Goal: Check status: Check status

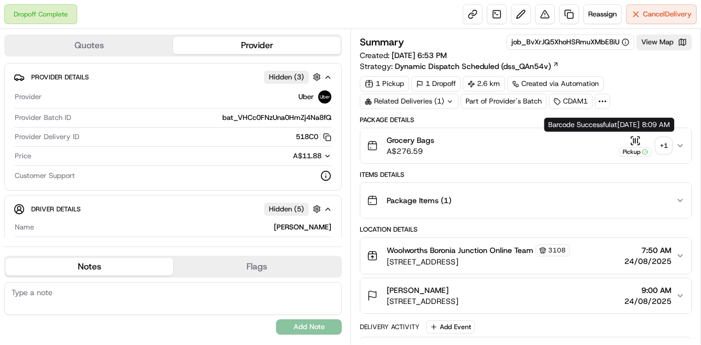
click at [640, 138] on icon "button" at bounding box center [635, 140] width 11 height 11
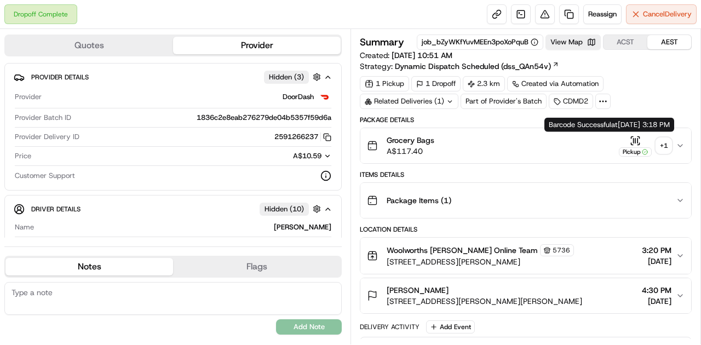
click at [633, 139] on icon "button" at bounding box center [635, 140] width 11 height 11
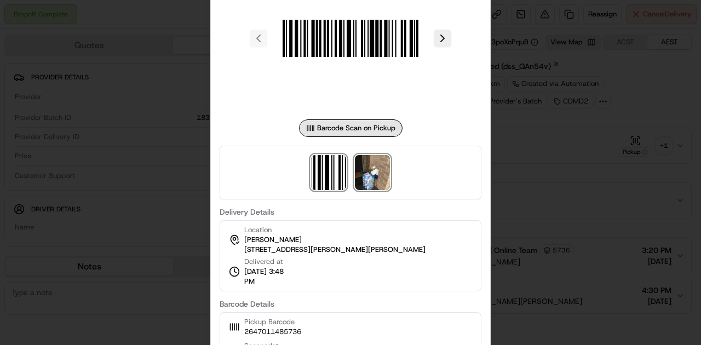
click at [366, 177] on img at bounding box center [372, 172] width 35 height 35
